Goal: Task Accomplishment & Management: Complete application form

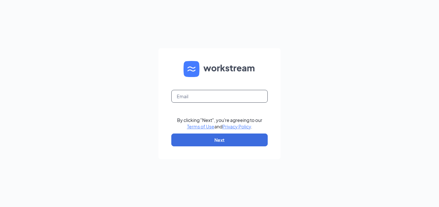
click at [196, 97] on input "text" at bounding box center [219, 96] width 96 height 13
click at [156, 110] on div "Email field is required By clicking "Next", you're agreeing to our Terms of Use…" at bounding box center [219, 103] width 439 height 207
click at [181, 95] on input "text" at bounding box center [219, 96] width 96 height 13
type input "wendys5513@tetco.com"
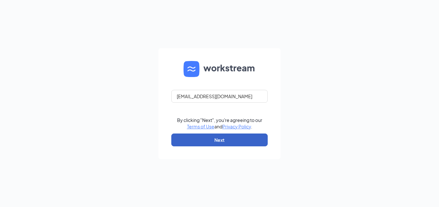
click at [183, 140] on button "Next" at bounding box center [219, 140] width 96 height 13
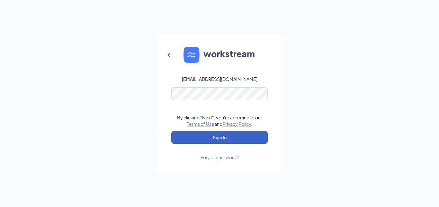
click at [197, 135] on button "Sign In" at bounding box center [219, 137] width 96 height 13
click at [176, 133] on button "Sign In" at bounding box center [219, 137] width 96 height 13
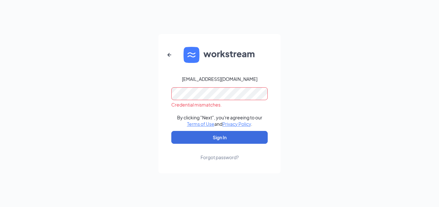
click at [217, 159] on div "Forgot password?" at bounding box center [220, 157] width 38 height 6
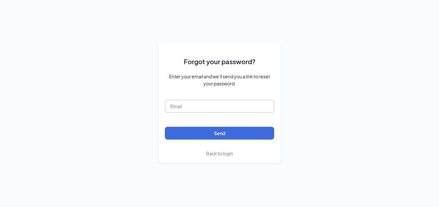
click at [219, 107] on input "text" at bounding box center [219, 106] width 109 height 13
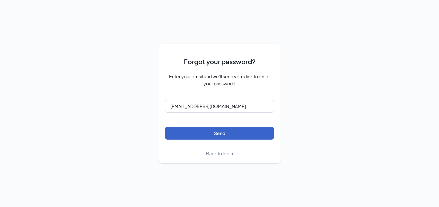
click at [215, 128] on button "Send" at bounding box center [219, 133] width 109 height 13
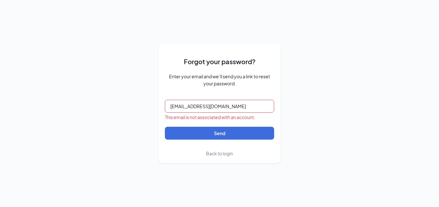
click at [235, 107] on input "wendys5513@tetco.com" at bounding box center [219, 106] width 109 height 13
type input "wendys5513@barbarosafoods.com"
click at [165, 127] on button "Send" at bounding box center [219, 133] width 109 height 13
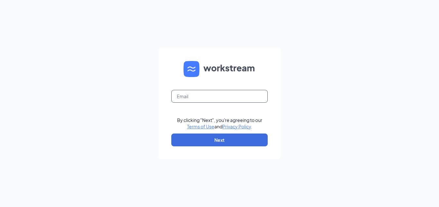
click at [210, 98] on input "text" at bounding box center [219, 96] width 96 height 13
type input "[EMAIL_ADDRESS][DOMAIN_NAME]"
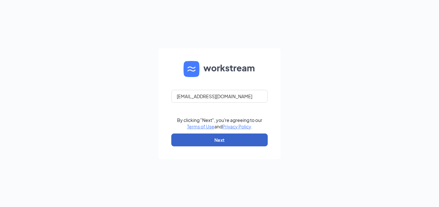
click at [209, 144] on button "Next" at bounding box center [219, 140] width 96 height 13
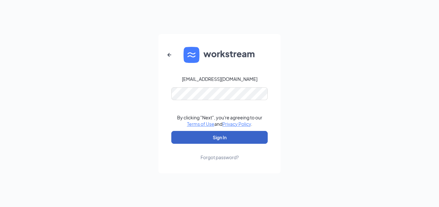
click at [177, 136] on button "Sign In" at bounding box center [219, 137] width 96 height 13
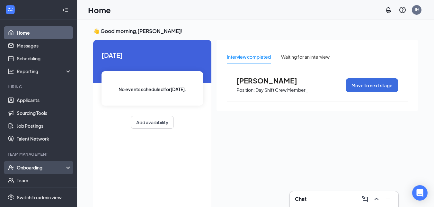
click at [35, 167] on div "Onboarding" at bounding box center [42, 168] width 50 height 6
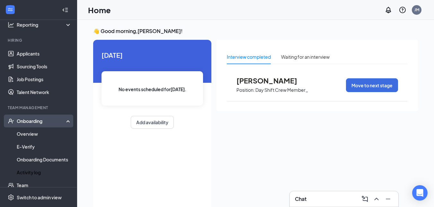
scroll to position [47, 0]
click at [26, 137] on link "Overview" at bounding box center [44, 133] width 55 height 13
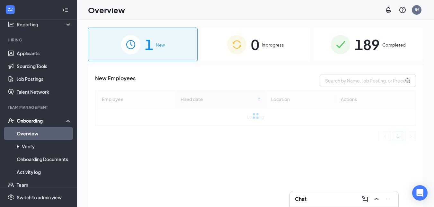
click at [382, 49] on div "189 Completed" at bounding box center [369, 45] width 110 height 34
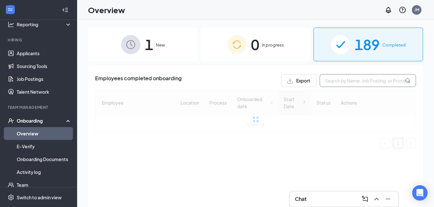
click at [357, 81] on input "text" at bounding box center [368, 80] width 96 height 13
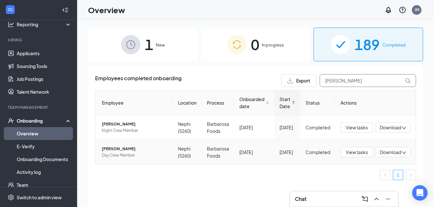
type input "[PERSON_NAME]"
click at [121, 152] on span "[PERSON_NAME]" at bounding box center [135, 149] width 66 height 6
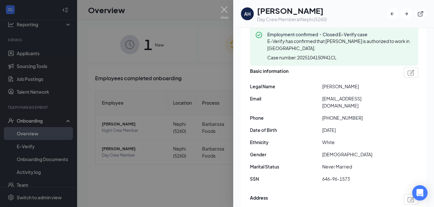
scroll to position [63, 0]
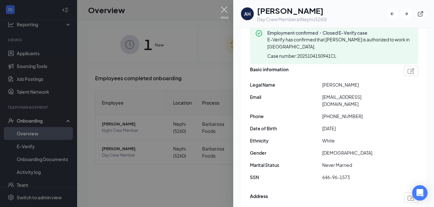
click at [223, 10] on img at bounding box center [225, 12] width 8 height 13
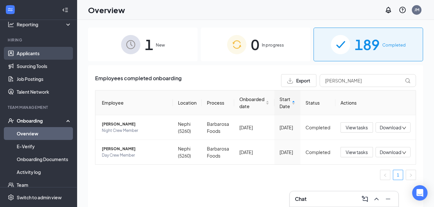
click at [41, 51] on link "Applicants" at bounding box center [44, 53] width 55 height 13
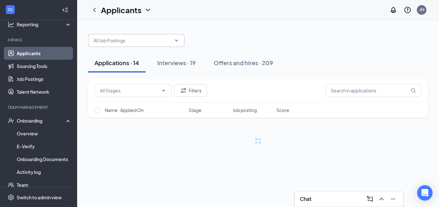
click at [145, 42] on input "text" at bounding box center [133, 40] width 78 height 7
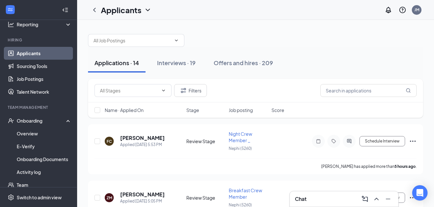
click at [190, 31] on div at bounding box center [255, 37] width 335 height 19
click at [176, 38] on icon "ChevronDown" at bounding box center [176, 40] width 5 height 5
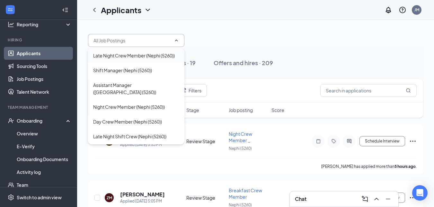
click at [151, 57] on div "Late Night Crew Member (Nephi (5260))" at bounding box center [134, 55] width 82 height 7
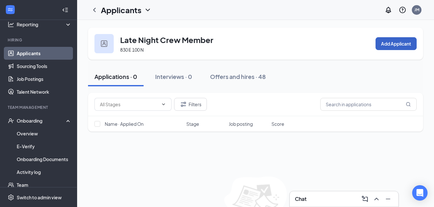
click at [389, 40] on button "Add Applicant" at bounding box center [396, 43] width 41 height 13
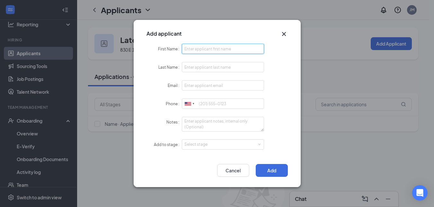
click at [226, 51] on input "First Name" at bounding box center [223, 49] width 83 height 10
type input "[PERSON_NAME]"
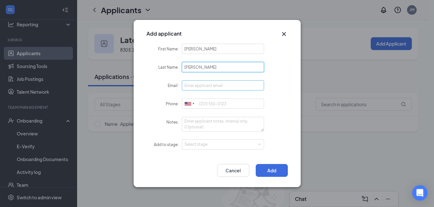
type input "[PERSON_NAME]"
click at [202, 82] on input "Email" at bounding box center [223, 85] width 83 height 10
type input "[EMAIL_ADDRESS][DOMAIN_NAME]"
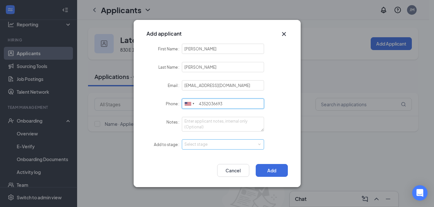
click at [202, 143] on div "Select stage" at bounding box center [222, 144] width 75 height 6
type input "4352036693"
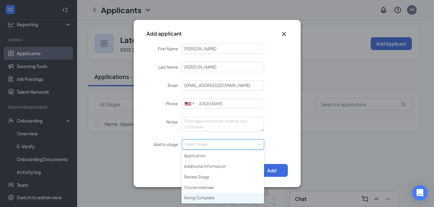
click at [199, 196] on li "Hiring Complete" at bounding box center [223, 198] width 83 height 11
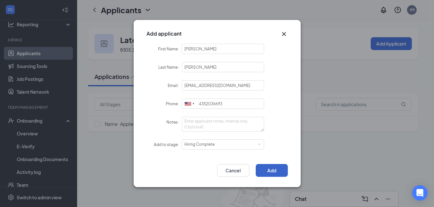
click at [266, 170] on button "Add" at bounding box center [272, 170] width 32 height 13
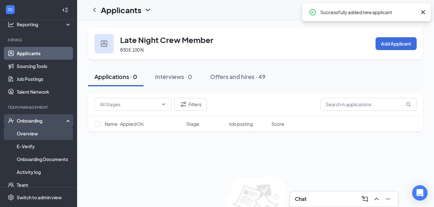
click at [42, 137] on link "Overview" at bounding box center [44, 133] width 55 height 13
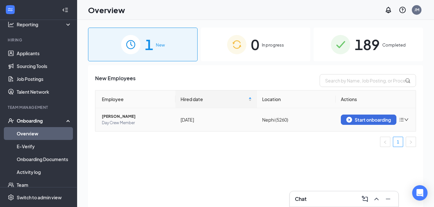
click at [404, 119] on icon "bars" at bounding box center [401, 119] width 5 height 5
click at [381, 133] on div "Remove from onboarding" at bounding box center [370, 133] width 69 height 6
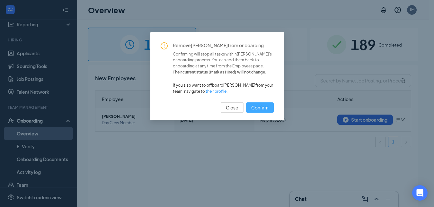
click at [263, 111] on span "Confirm" at bounding box center [259, 107] width 17 height 7
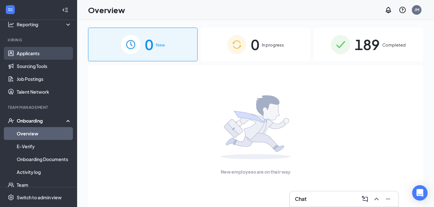
click at [41, 57] on link "Applicants" at bounding box center [44, 53] width 55 height 13
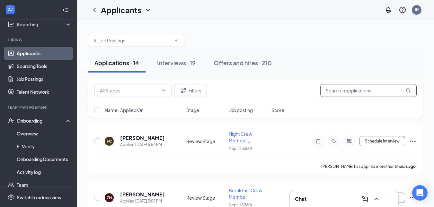
click at [354, 92] on input "text" at bounding box center [368, 90] width 96 height 13
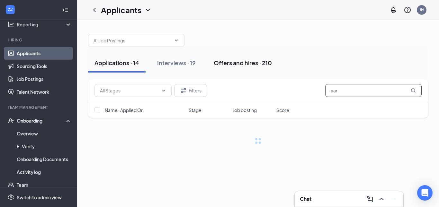
type input "aar"
click at [247, 64] on div "Offers and hires · 210" at bounding box center [243, 63] width 58 height 8
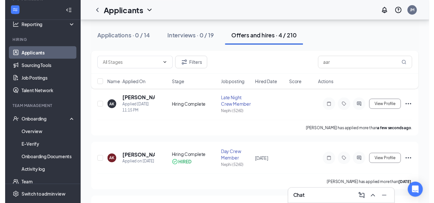
scroll to position [35, 0]
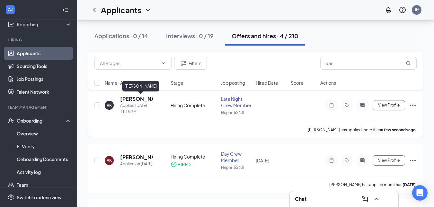
click at [139, 97] on h5 "[PERSON_NAME]" at bounding box center [136, 98] width 33 height 7
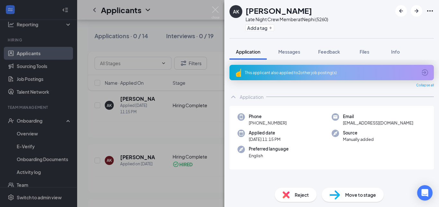
click at [349, 200] on div "Move to stage" at bounding box center [353, 195] width 62 height 14
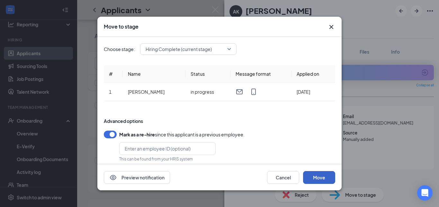
click at [326, 180] on button "Move" at bounding box center [319, 177] width 32 height 13
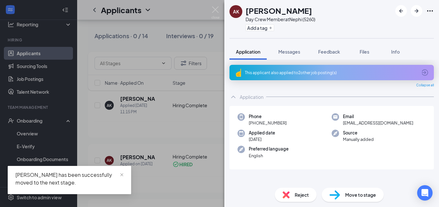
click at [211, 136] on div "AK [PERSON_NAME] Day Crew Member at [GEOGRAPHIC_DATA] (5260) Add a tag Applicat…" at bounding box center [219, 103] width 439 height 207
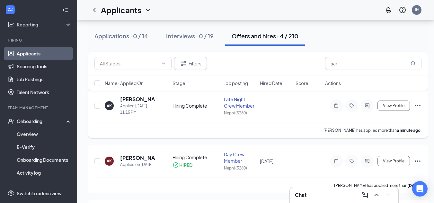
click at [421, 107] on icon "Ellipses" at bounding box center [418, 106] width 8 height 8
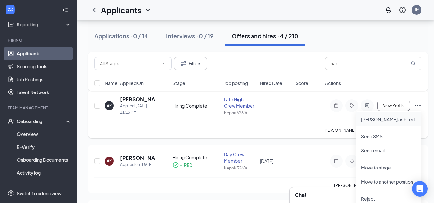
click at [384, 120] on p "[PERSON_NAME] as hired" at bounding box center [388, 119] width 55 height 6
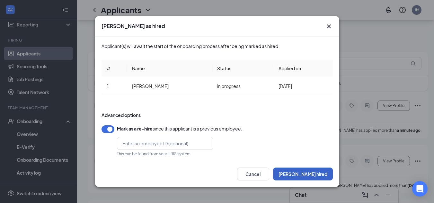
click at [319, 173] on button "[PERSON_NAME] hired" at bounding box center [303, 173] width 60 height 13
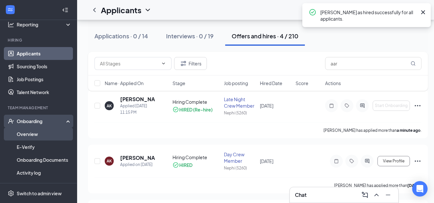
click at [38, 137] on link "Overview" at bounding box center [44, 133] width 55 height 13
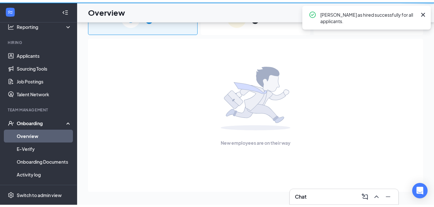
scroll to position [29, 0]
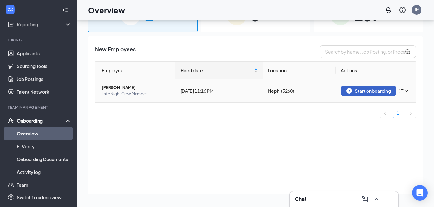
click at [366, 91] on div "Start onboarding" at bounding box center [369, 91] width 45 height 6
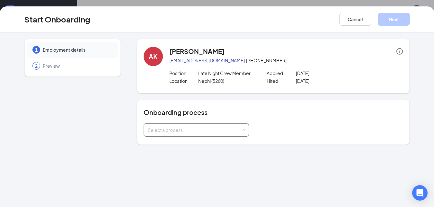
click at [221, 131] on div "Select a process" at bounding box center [195, 130] width 94 height 6
click at [186, 145] on li "Barbarosa Foods" at bounding box center [195, 144] width 105 height 12
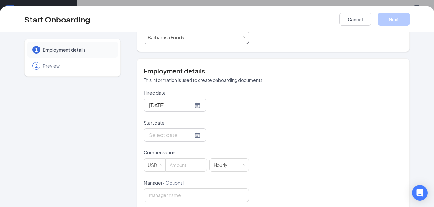
scroll to position [93, 0]
click at [192, 103] on div at bounding box center [175, 105] width 52 height 8
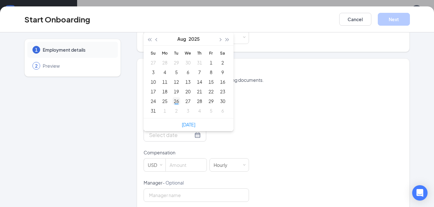
type input "[DATE]"
click at [174, 102] on div "26" at bounding box center [177, 101] width 8 height 8
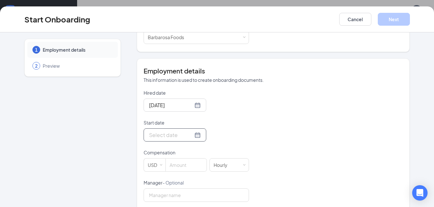
click at [190, 135] on div at bounding box center [175, 135] width 52 height 8
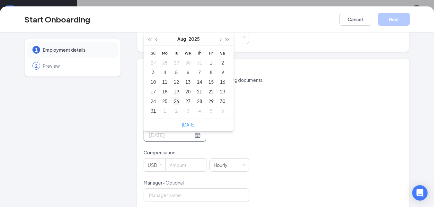
type input "[DATE]"
click at [175, 101] on div "26" at bounding box center [177, 101] width 8 height 8
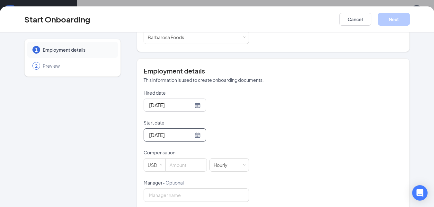
scroll to position [141, 0]
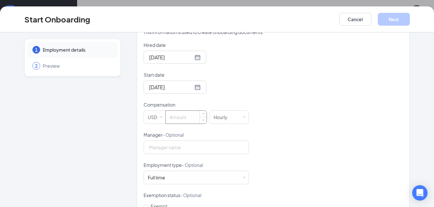
click at [182, 121] on input at bounding box center [186, 117] width 41 height 13
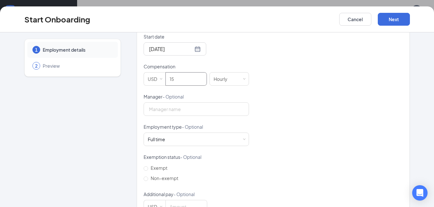
scroll to position [179, 0]
type input "15"
click at [221, 109] on input "Manager - Optional" at bounding box center [196, 109] width 105 height 14
type input "[PERSON_NAME]"
click at [163, 181] on span "Non-exempt" at bounding box center [164, 178] width 33 height 6
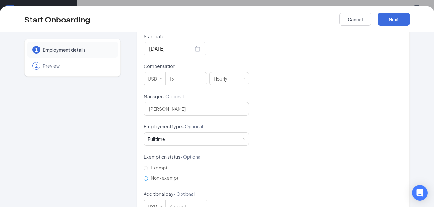
click at [148, 181] on input "Non-exempt" at bounding box center [146, 178] width 5 height 5
radio input "true"
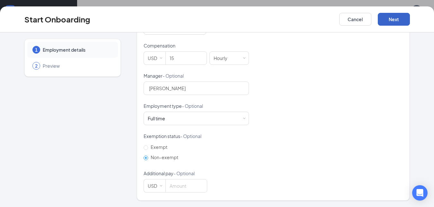
click at [392, 18] on button "Next" at bounding box center [394, 19] width 32 height 13
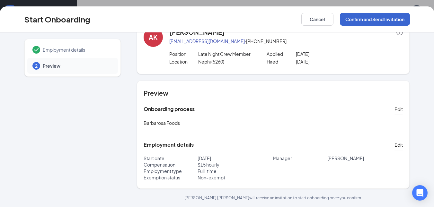
scroll to position [19, 0]
click at [392, 18] on button "Confirm and Send Invitation" at bounding box center [375, 19] width 70 height 13
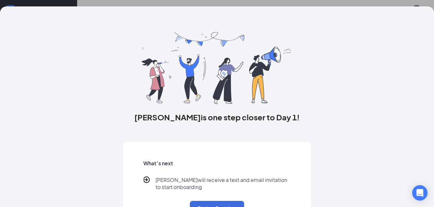
scroll to position [26, 0]
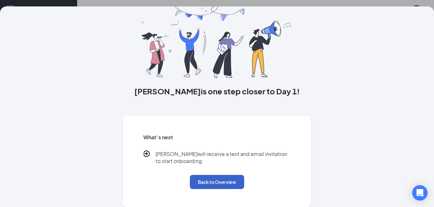
click at [217, 188] on button "Back to Overview" at bounding box center [217, 182] width 54 height 14
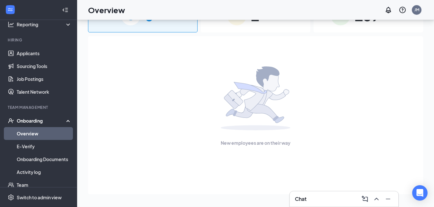
scroll to position [0, 0]
